Goal: Entertainment & Leisure: Consume media (video, audio)

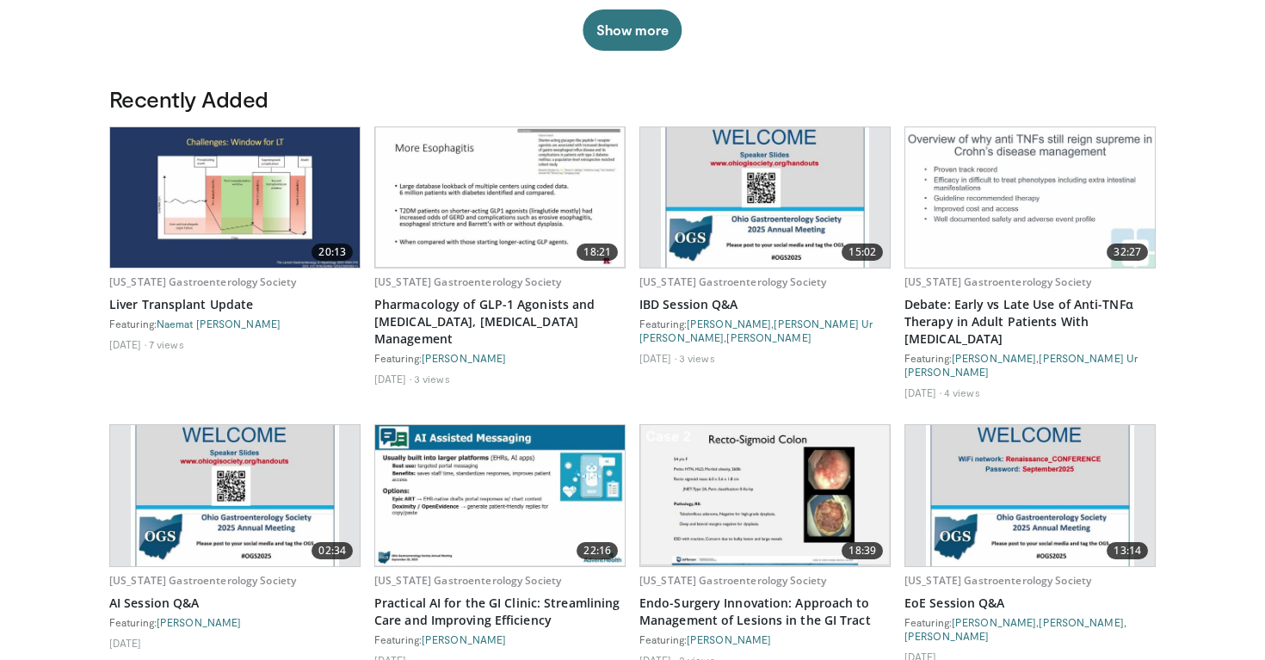
scroll to position [869, 0]
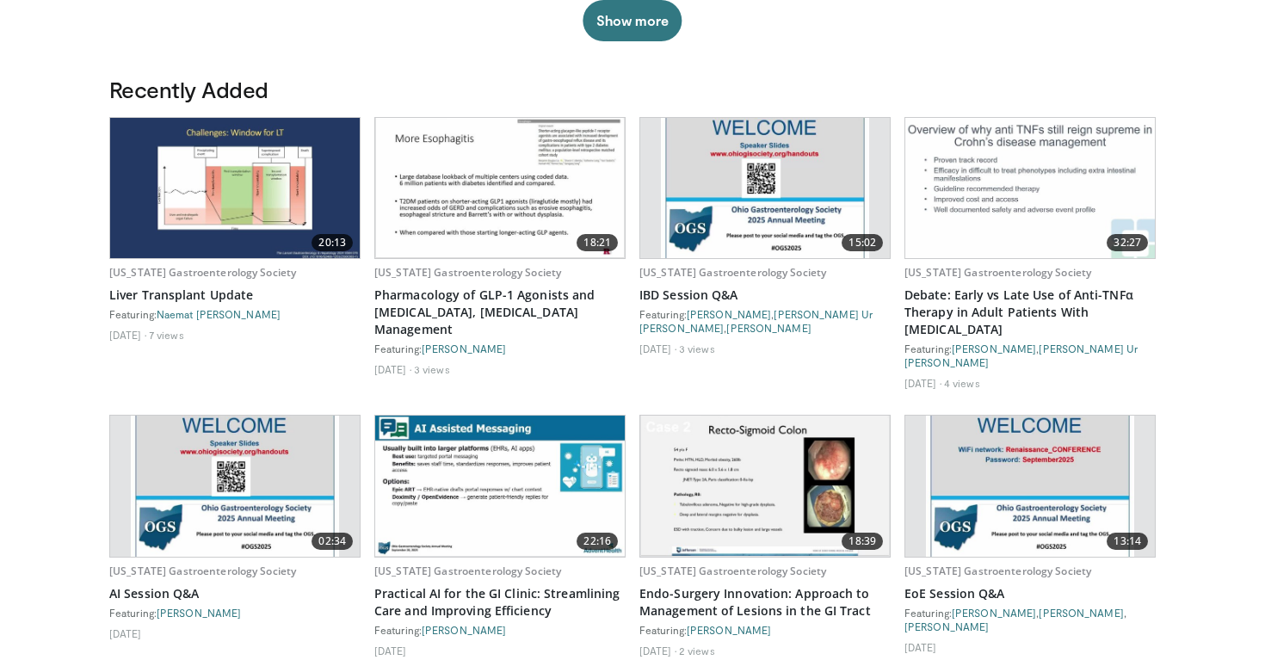
click at [72, 130] on body "Specialties Adult & Family Medicine Allergy, Asthma, Immunology Anesthesiology …" at bounding box center [632, 178] width 1265 height 2094
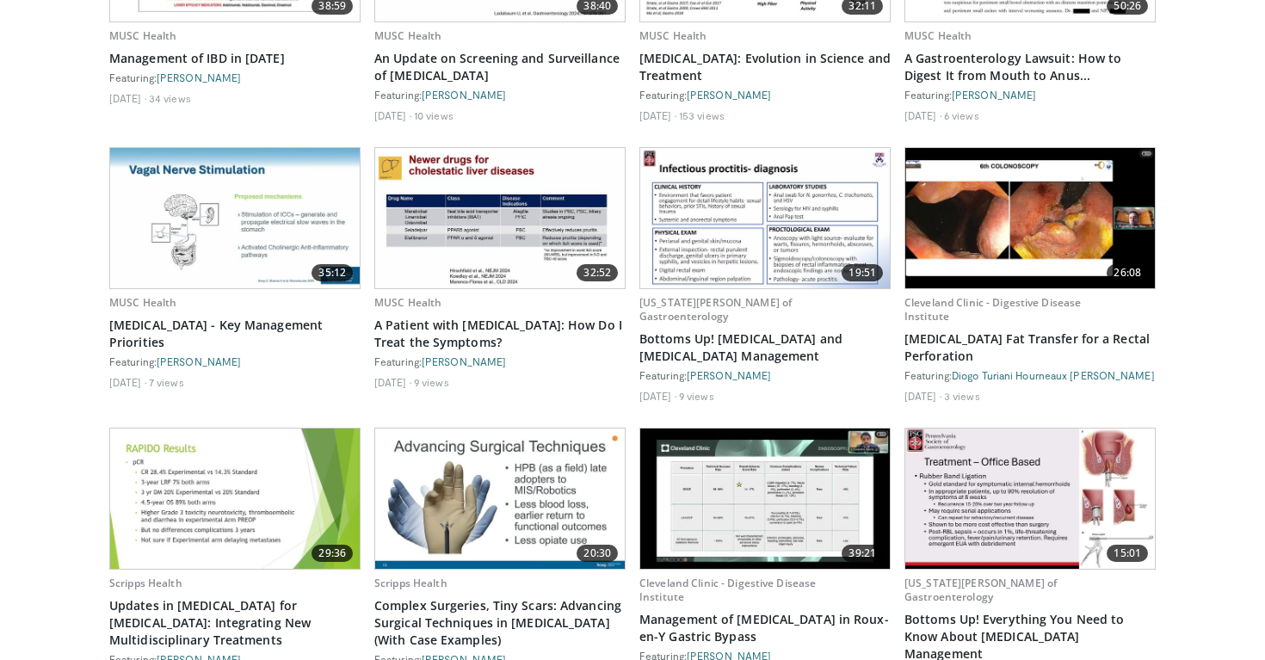
scroll to position [2784, 0]
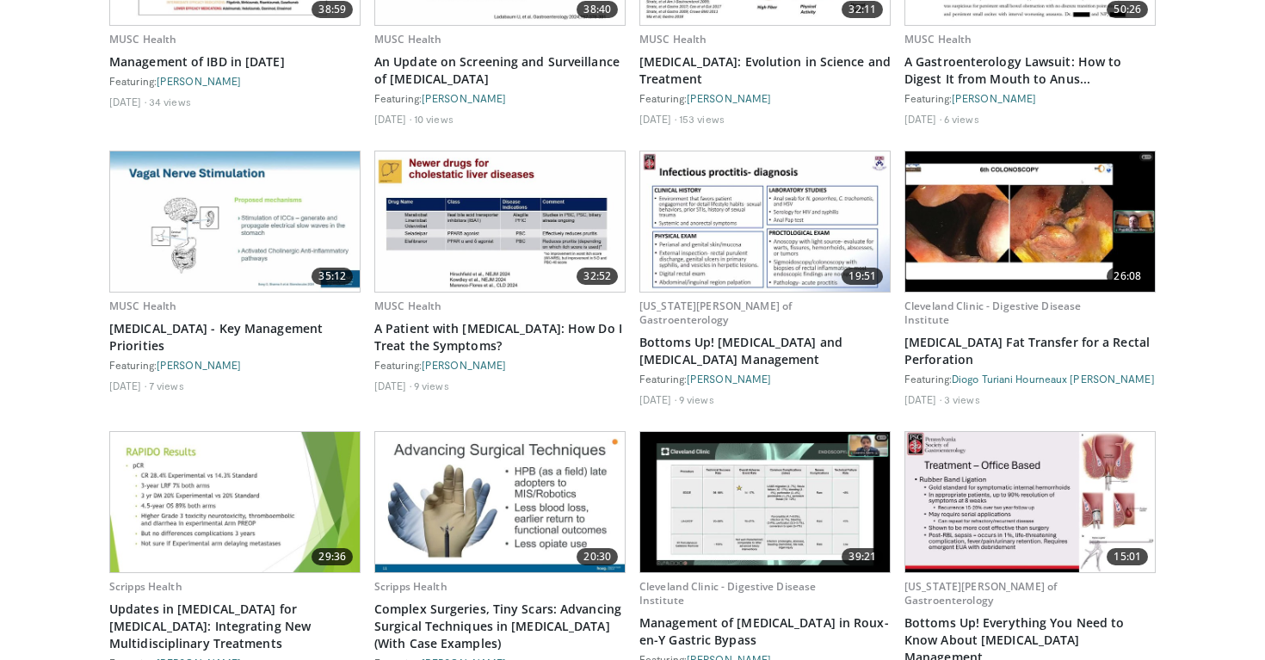
click at [498, 231] on img at bounding box center [500, 222] width 250 height 140
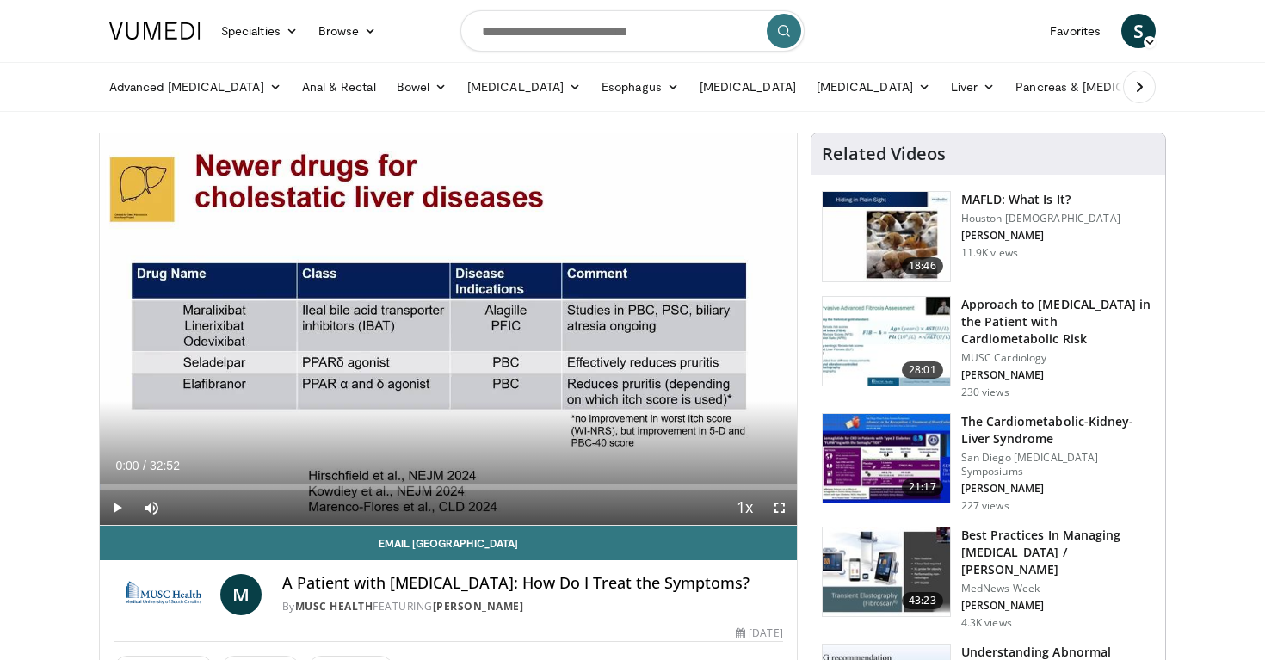
click at [121, 506] on span "Video Player" at bounding box center [117, 508] width 34 height 34
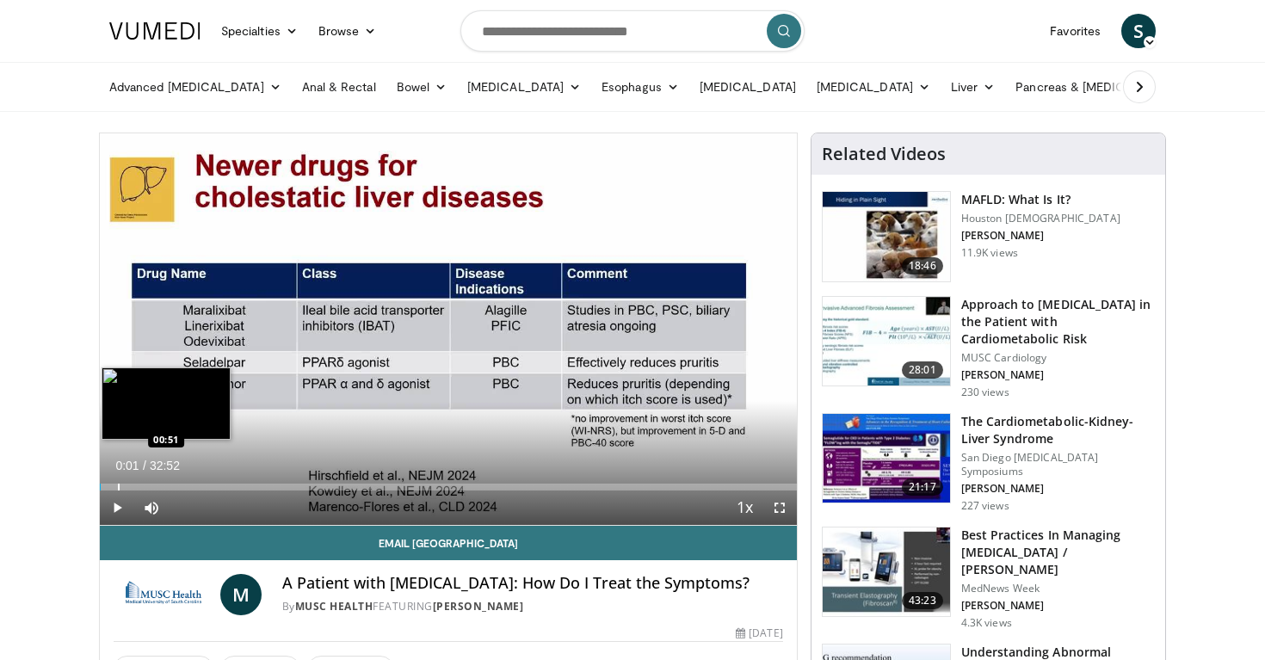
click at [118, 484] on div "Progress Bar" at bounding box center [119, 487] width 2 height 7
click at [129, 484] on div "Progress Bar" at bounding box center [130, 487] width 2 height 7
click at [145, 487] on div "Progress Bar" at bounding box center [146, 487] width 2 height 7
click at [172, 481] on div "Loaded : 9.12% 02:11 03:22" at bounding box center [448, 482] width 697 height 16
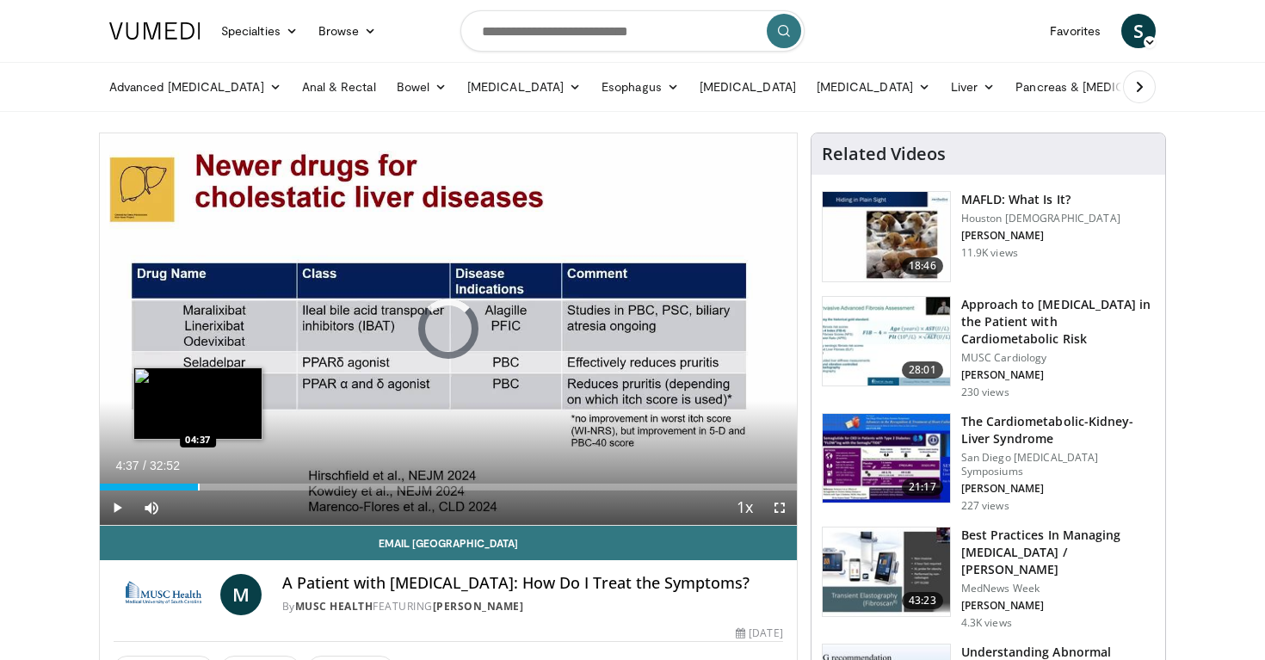
click at [198, 486] on div "Progress Bar" at bounding box center [199, 487] width 2 height 7
click at [222, 486] on div "Progress Bar" at bounding box center [223, 487] width 2 height 7
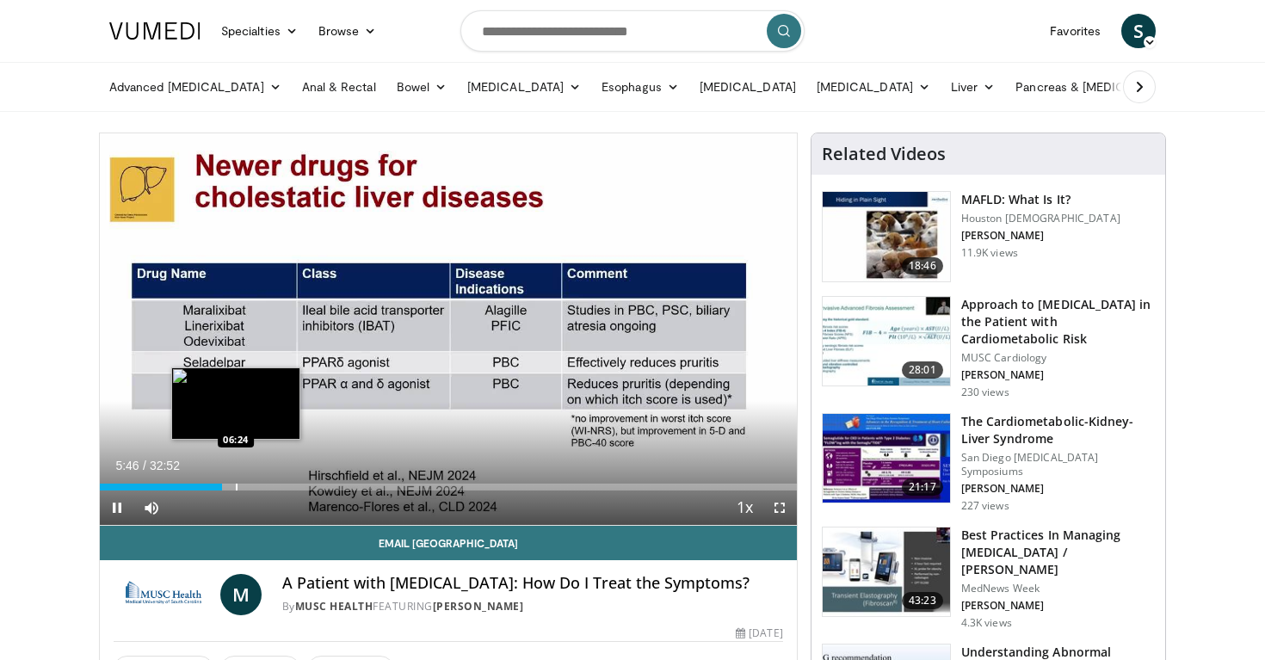
click at [237, 484] on div "Progress Bar" at bounding box center [237, 487] width 2 height 7
click at [267, 485] on div "Progress Bar" at bounding box center [268, 487] width 2 height 7
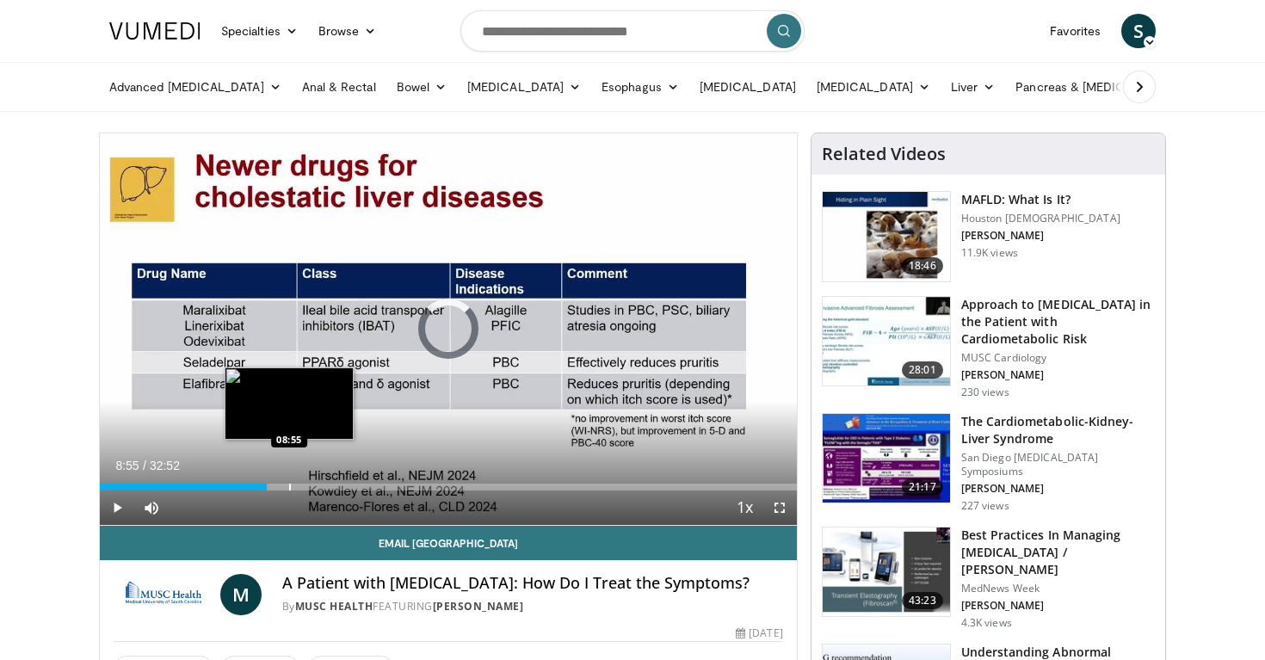
click at [289, 484] on div "Progress Bar" at bounding box center [290, 487] width 2 height 7
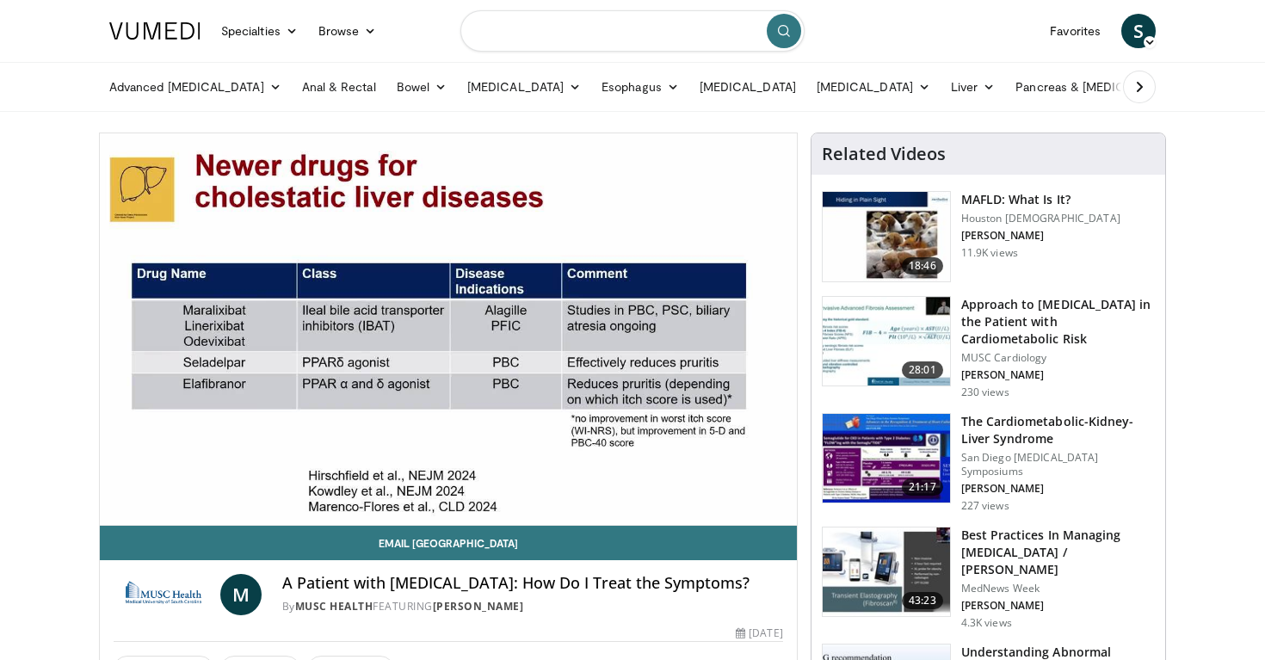
click at [531, 27] on input "Search topics, interventions" at bounding box center [633, 30] width 344 height 41
type input "***"
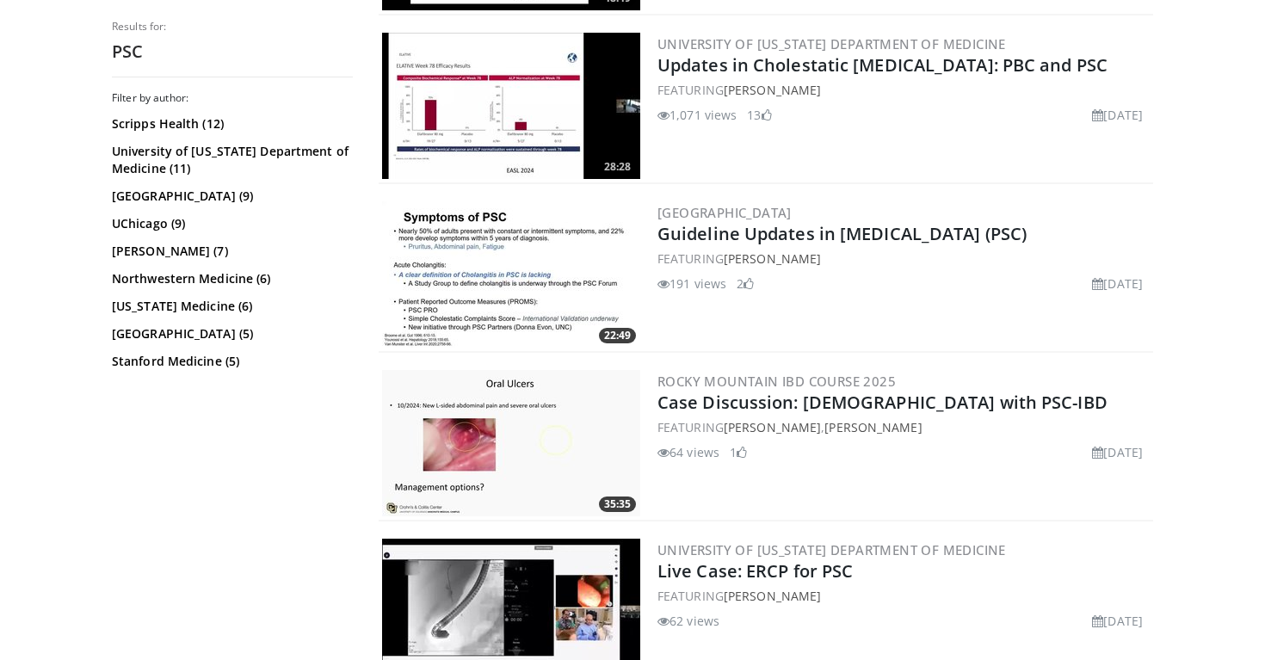
scroll to position [1099, 0]
